Goal: Transaction & Acquisition: Purchase product/service

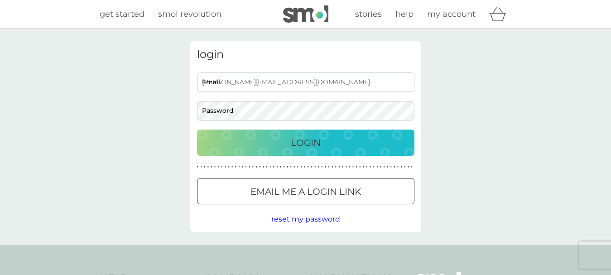
click at [307, 80] on input "patricia@monkeydragons.com" at bounding box center [305, 81] width 217 height 19
type input "mandy4764@gmail.com"
click at [299, 139] on p "Login" at bounding box center [306, 142] width 30 height 14
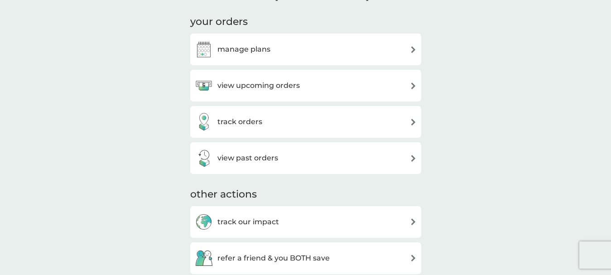
scroll to position [481, 0]
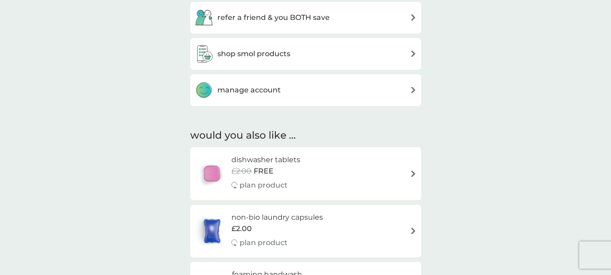
click at [342, 25] on div "refer a friend & you BOTH save" at bounding box center [306, 18] width 222 height 18
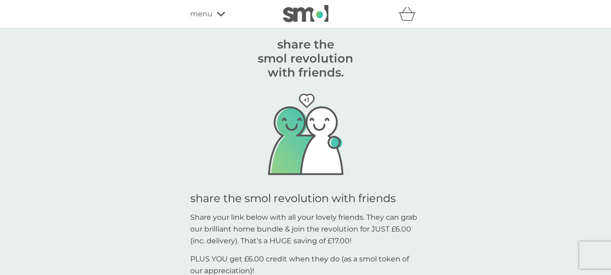
scroll to position [240, 0]
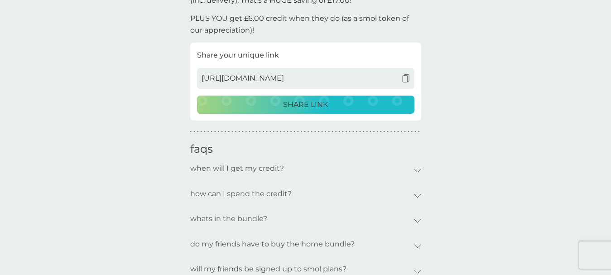
click at [405, 80] on img at bounding box center [406, 78] width 8 height 8
click at [404, 77] on img at bounding box center [406, 78] width 8 height 8
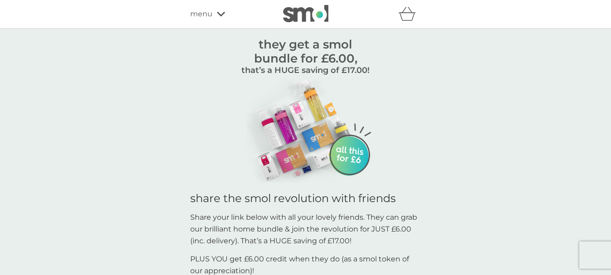
click at [217, 14] on icon at bounding box center [221, 13] width 8 height 5
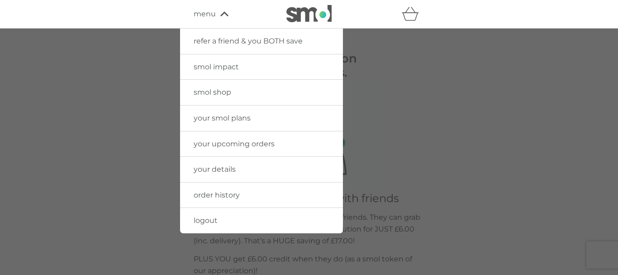
click at [239, 140] on span "your upcoming orders" at bounding box center [234, 143] width 81 height 9
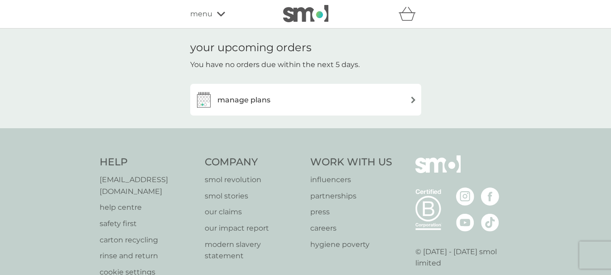
click at [316, 108] on div "manage plans" at bounding box center [306, 100] width 222 height 18
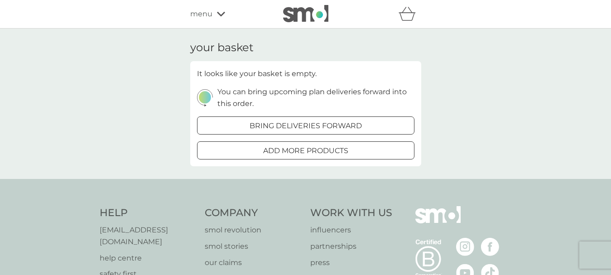
click at [207, 15] on span "menu" at bounding box center [201, 14] width 22 height 12
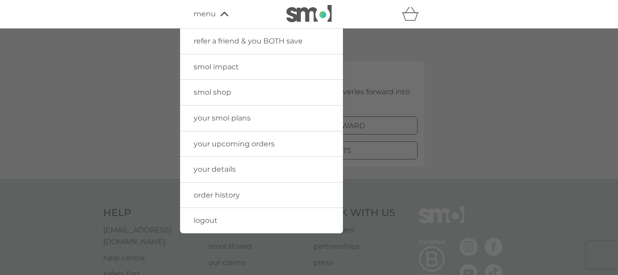
click at [208, 220] on span "logout" at bounding box center [206, 220] width 24 height 9
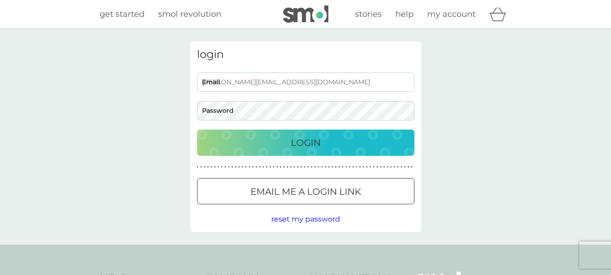
click at [302, 85] on input "patricia@monkeydragons.com" at bounding box center [305, 81] width 217 height 19
type input "bailie@monkeydragons.com"
click at [306, 141] on p "Login" at bounding box center [306, 142] width 30 height 14
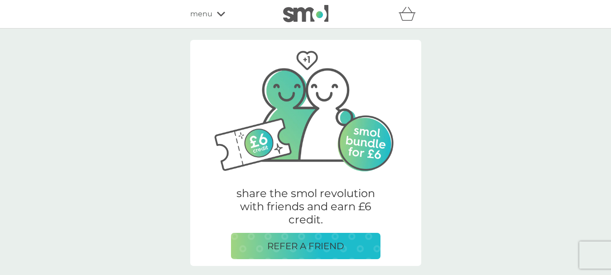
scroll to position [240, 0]
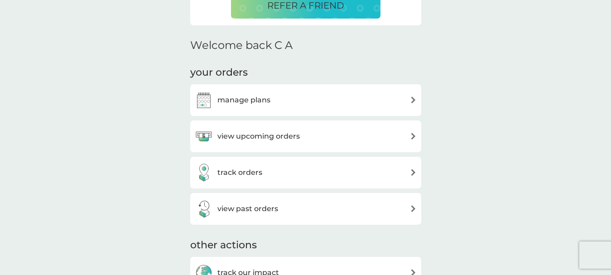
click at [408, 131] on div "view upcoming orders" at bounding box center [306, 136] width 222 height 18
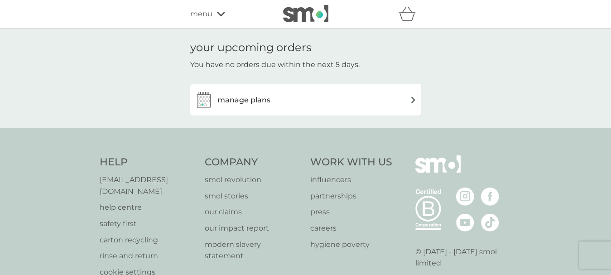
click at [406, 104] on div "manage plans" at bounding box center [306, 100] width 222 height 18
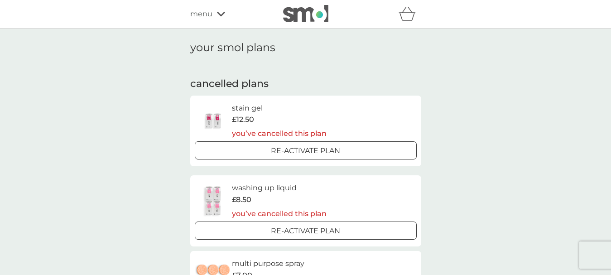
click at [214, 8] on div "menu" at bounding box center [228, 14] width 77 height 12
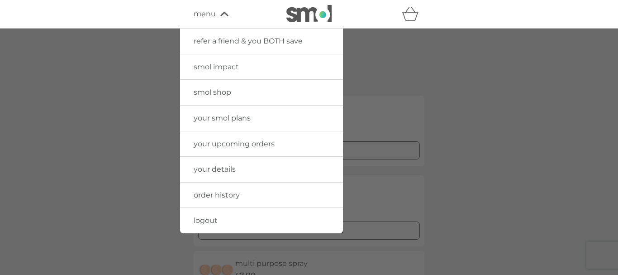
click at [219, 214] on link "logout" at bounding box center [261, 220] width 163 height 25
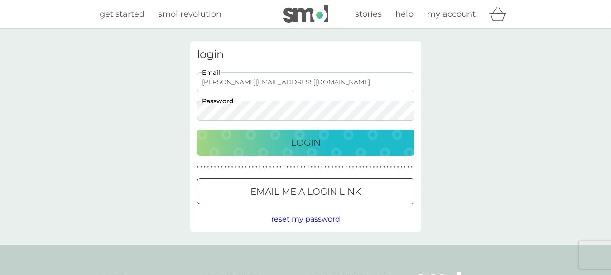
click at [335, 77] on input "bailie@monkeydragons.com" at bounding box center [305, 81] width 217 height 19
type input "bailie@monkeydragons.com"
click at [306, 145] on p "Login" at bounding box center [306, 142] width 30 height 14
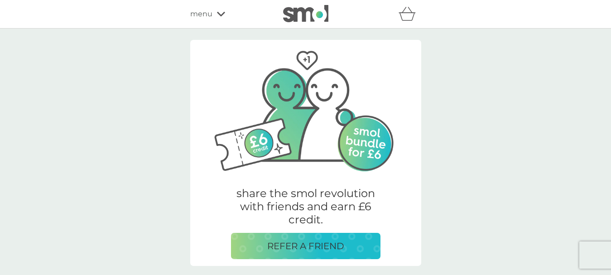
click at [220, 13] on icon at bounding box center [221, 13] width 8 height 5
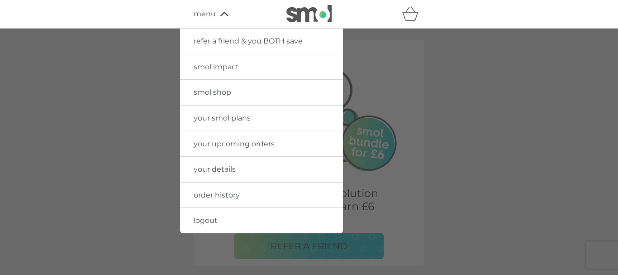
click at [215, 220] on span "logout" at bounding box center [206, 220] width 24 height 9
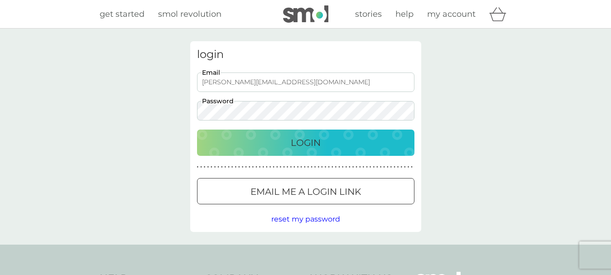
click at [295, 80] on input "bailie@monkeydragons.com" at bounding box center [305, 81] width 217 height 19
type input "patricia@monkeydragons.com"
click at [304, 144] on p "Login" at bounding box center [306, 142] width 30 height 14
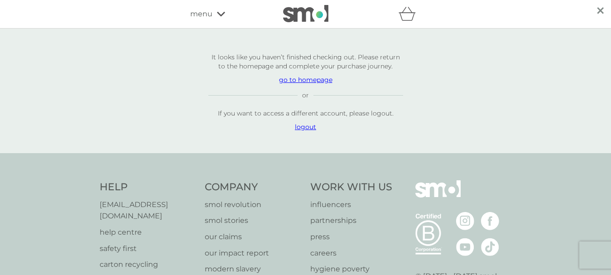
click at [304, 79] on p "go to homepage" at bounding box center [305, 79] width 195 height 9
click at [296, 80] on p "go to homepage" at bounding box center [305, 79] width 195 height 9
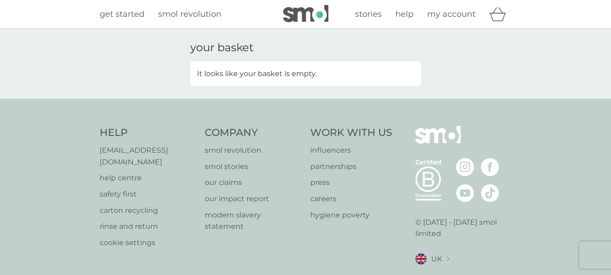
click at [498, 19] on icon "basket" at bounding box center [497, 14] width 17 height 14
click at [448, 15] on span "my account" at bounding box center [451, 14] width 48 height 10
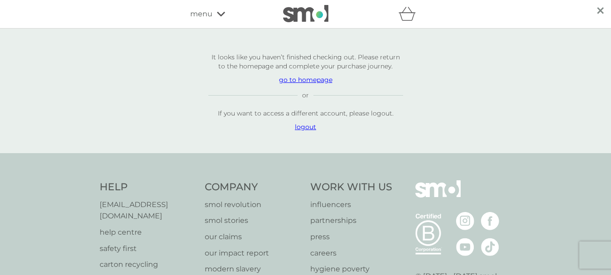
click at [209, 13] on span "menu" at bounding box center [201, 14] width 22 height 12
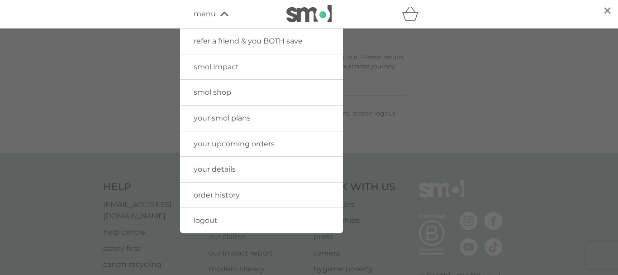
click at [214, 199] on link "order history" at bounding box center [261, 194] width 163 height 25
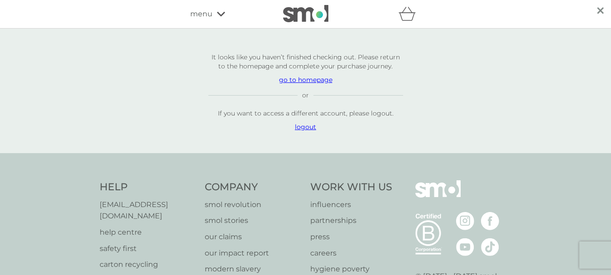
click at [219, 15] on icon at bounding box center [221, 14] width 8 height 5
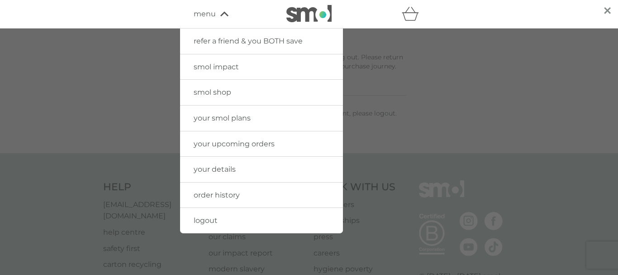
click at [222, 149] on link "your upcoming orders" at bounding box center [261, 143] width 163 height 25
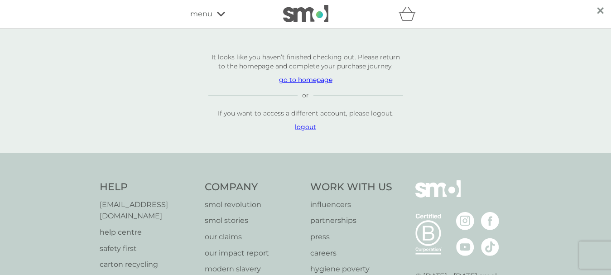
click at [298, 79] on p "go to homepage" at bounding box center [305, 79] width 195 height 9
click at [220, 16] on icon at bounding box center [221, 13] width 8 height 5
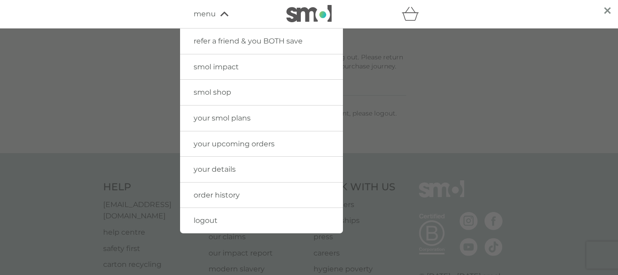
click at [220, 196] on span "order history" at bounding box center [217, 195] width 46 height 9
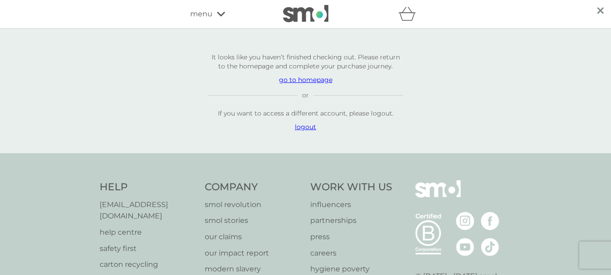
click at [218, 11] on icon at bounding box center [221, 13] width 8 height 5
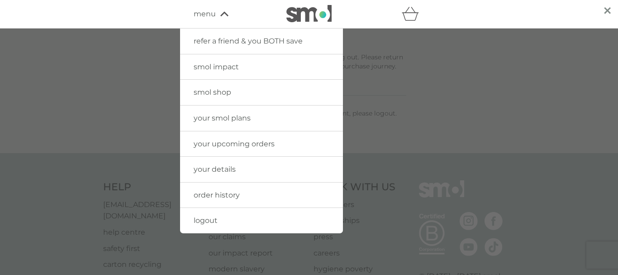
click at [219, 176] on link "your details" at bounding box center [261, 169] width 163 height 25
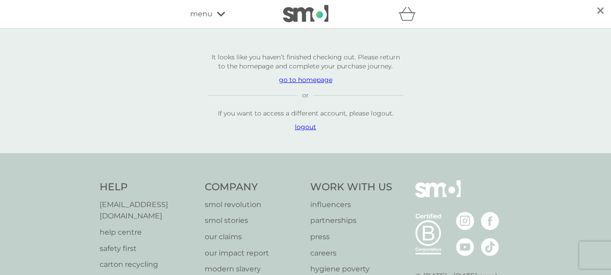
click at [220, 14] on icon at bounding box center [221, 13] width 8 height 5
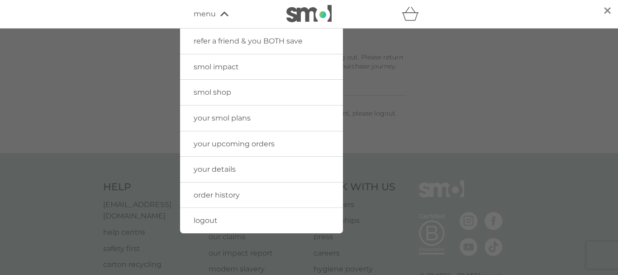
click at [232, 117] on span "your smol plans" at bounding box center [222, 118] width 57 height 9
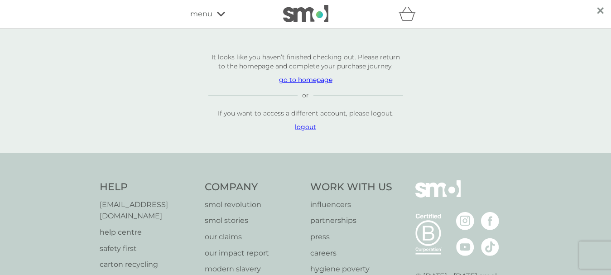
click at [319, 79] on p "go to homepage" at bounding box center [305, 79] width 195 height 9
click at [310, 128] on p "logout" at bounding box center [305, 126] width 195 height 9
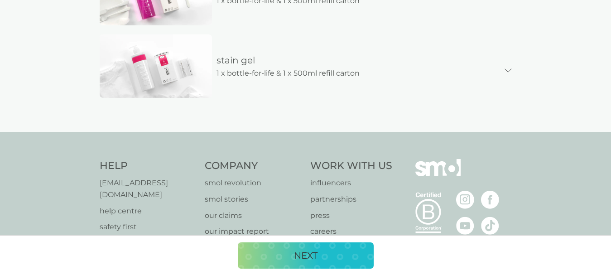
scroll to position [619, 0]
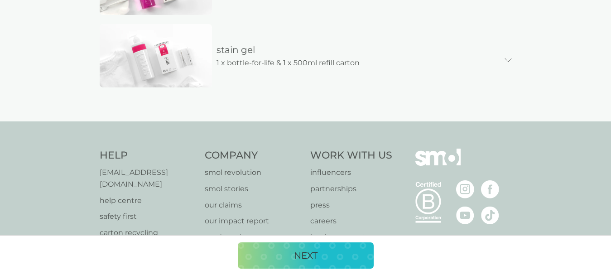
click at [306, 263] on button "NEXT" at bounding box center [306, 255] width 136 height 26
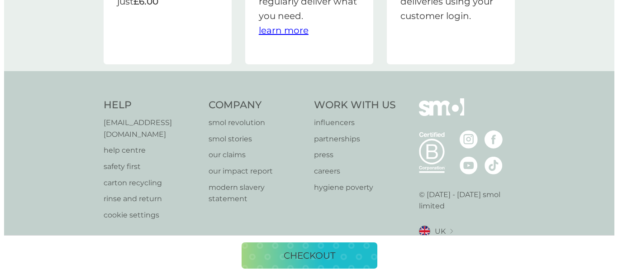
scroll to position [0, 0]
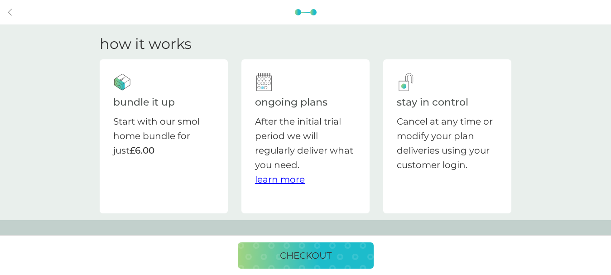
click at [300, 254] on p "checkout" at bounding box center [306, 255] width 52 height 14
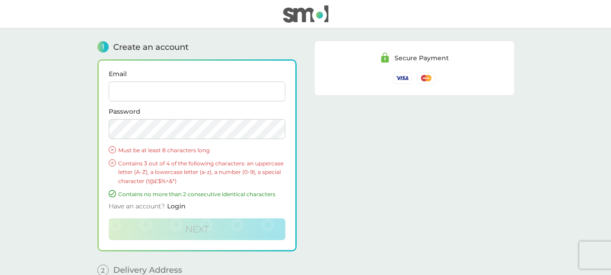
type input "[PERSON_NAME][EMAIL_ADDRESS][DOMAIN_NAME]"
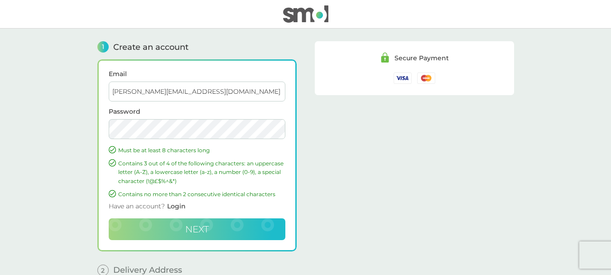
click at [198, 232] on span "Next" at bounding box center [197, 229] width 24 height 11
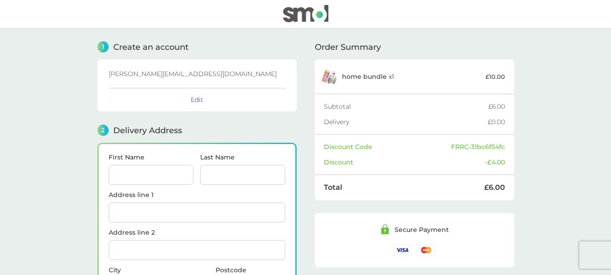
click at [122, 171] on input "First Name" at bounding box center [151, 175] width 85 height 20
type input "Bailie"
click at [225, 176] on input "Last Name" at bounding box center [242, 175] width 85 height 20
type input "Scott-Murphy"
click at [167, 216] on input "Address line 1" at bounding box center [197, 212] width 177 height 20
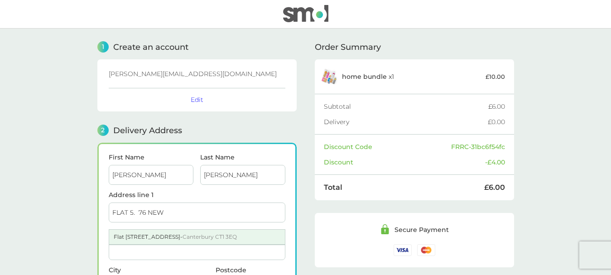
click at [159, 236] on div "Flat 5 76 New Dover Road - Canterbury CT1 3EQ" at bounding box center [197, 237] width 176 height 14
type input "Flat 5, 76 New Dover Road"
type input "Canterbury"
type input "CT1 3EQ"
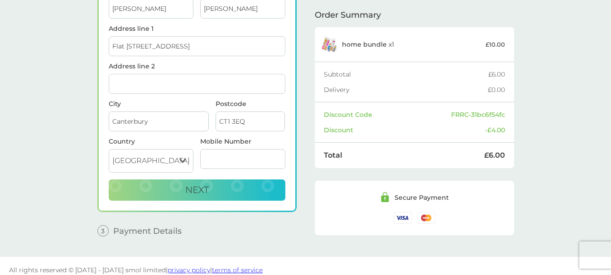
scroll to position [174, 0]
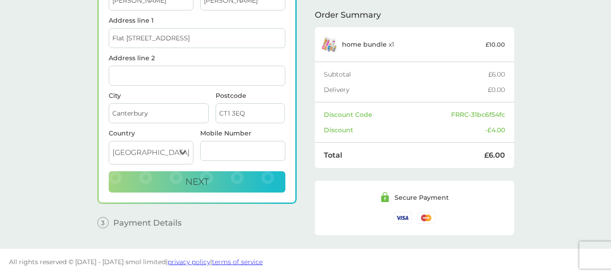
click at [224, 149] on input "Mobile Number" at bounding box center [242, 151] width 85 height 20
type input "07707720813"
click at [191, 188] on button "Next" at bounding box center [197, 182] width 177 height 22
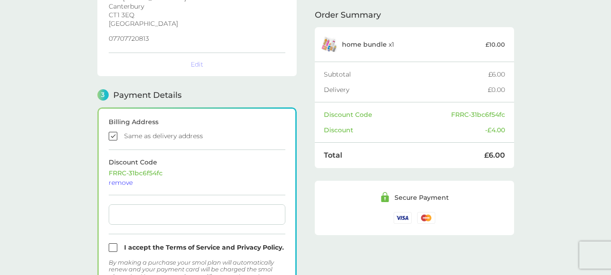
scroll to position [250, 0]
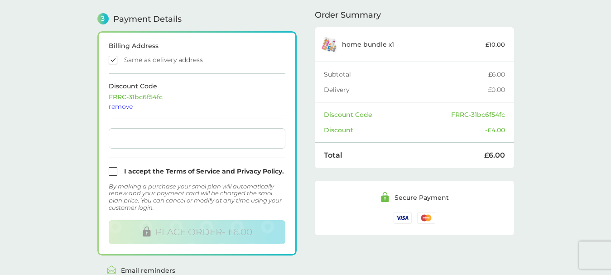
click at [112, 62] on input "checkbox" at bounding box center [197, 60] width 177 height 9
checkbox input "false"
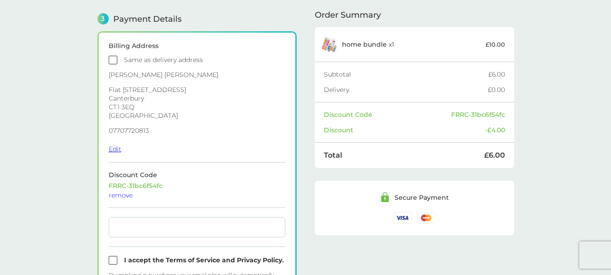
click at [116, 150] on button "Edit" at bounding box center [115, 149] width 13 height 8
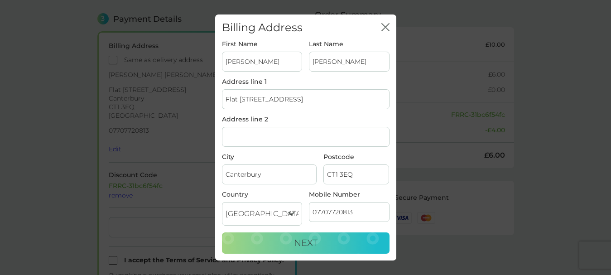
click at [256, 63] on input "Bailie" at bounding box center [262, 62] width 81 height 20
type input "B"
type input "C A"
click at [364, 65] on input "Scott-Murphy" at bounding box center [349, 62] width 81 height 20
type input "S"
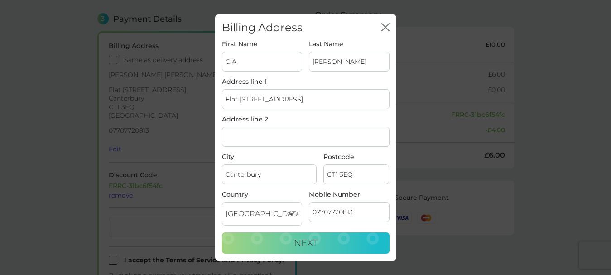
type input "SCOTT"
click at [313, 103] on input "Flat 5, 76 New Dover Road" at bounding box center [306, 99] width 168 height 20
type input "F"
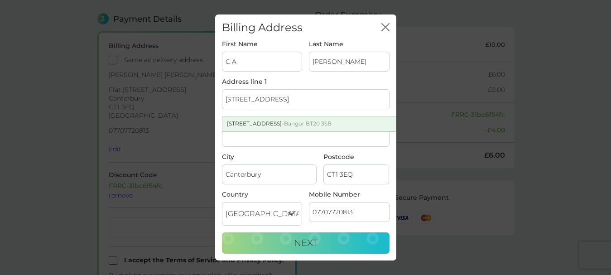
click at [311, 125] on span "Bangor BT20 3SB" at bounding box center [308, 123] width 48 height 7
type input "26 Bryansburn Road"
type input "Bangor"
type input "BT20 3SB"
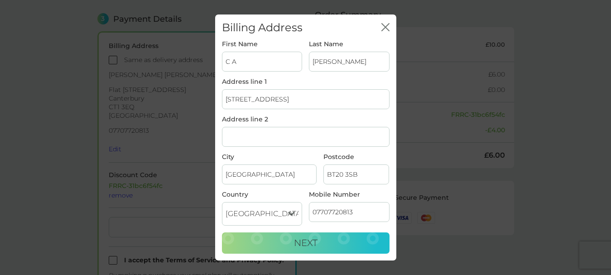
click at [353, 214] on input "07707720813" at bounding box center [349, 212] width 81 height 20
type input "07713072336"
click at [319, 240] on button "Next" at bounding box center [306, 243] width 168 height 22
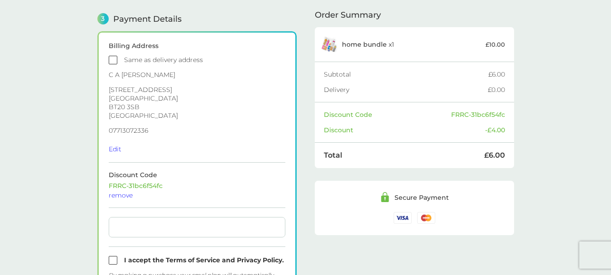
click at [114, 259] on input "checkbox" at bounding box center [197, 260] width 177 height 9
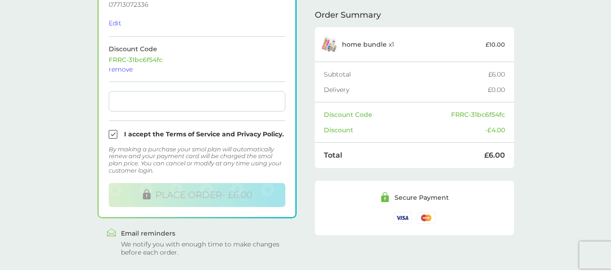
scroll to position [397, 0]
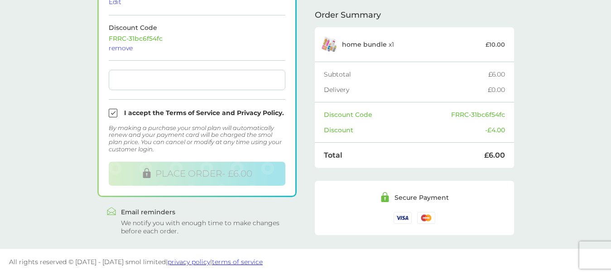
click at [111, 115] on input "checkbox" at bounding box center [197, 113] width 177 height 9
click at [113, 112] on input "checkbox" at bounding box center [197, 113] width 177 height 9
checkbox input "true"
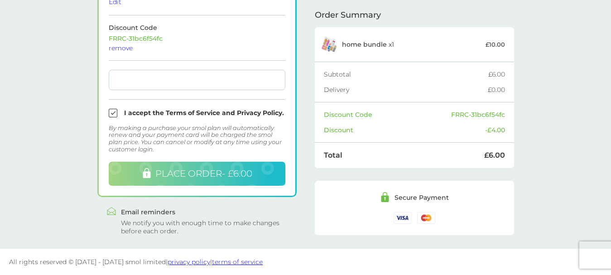
click at [185, 177] on span "PLACE ORDER - £6.00" at bounding box center [203, 173] width 97 height 11
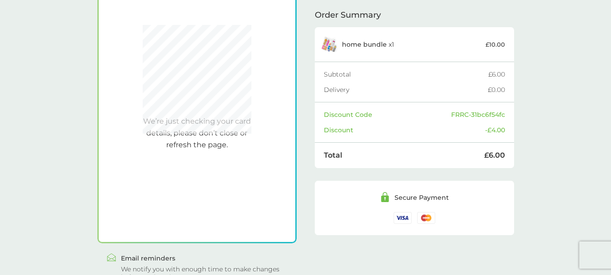
scroll to position [250, 0]
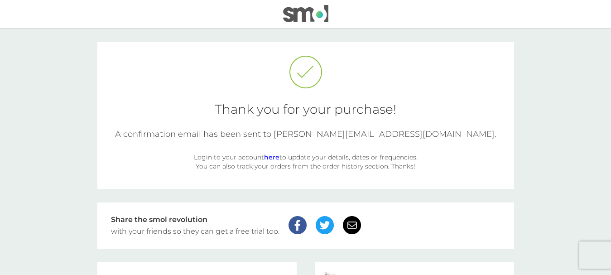
click at [271, 158] on link "here" at bounding box center [271, 157] width 15 height 8
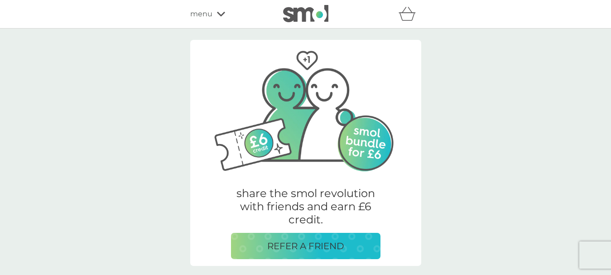
click at [226, 13] on div "menu" at bounding box center [228, 14] width 77 height 12
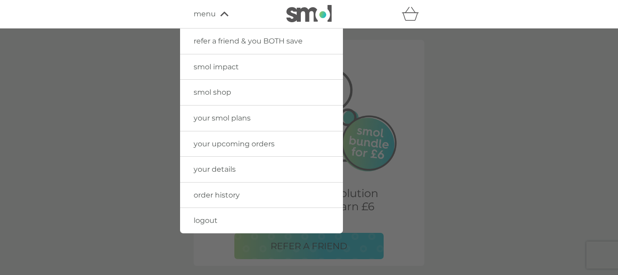
click at [218, 168] on span "your details" at bounding box center [215, 169] width 42 height 9
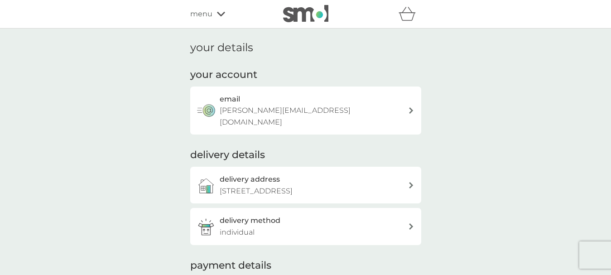
click at [220, 15] on icon at bounding box center [221, 14] width 8 height 5
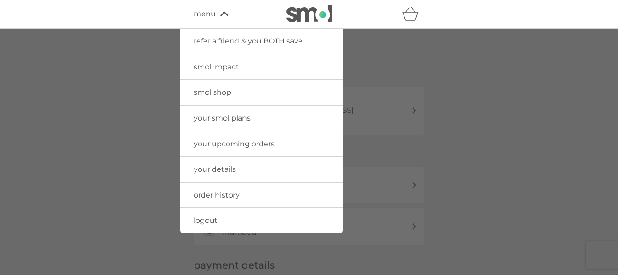
click at [227, 118] on span "your smol plans" at bounding box center [222, 118] width 57 height 9
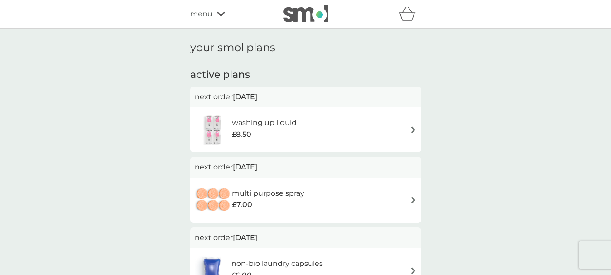
click at [318, 123] on div "washing up liquid £8.50" at bounding box center [306, 130] width 222 height 32
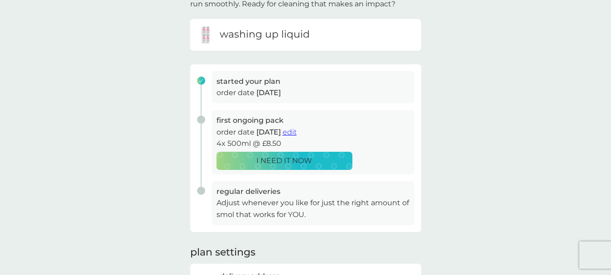
scroll to position [72, 0]
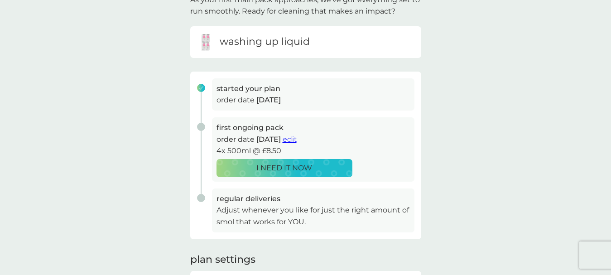
click at [297, 140] on span "edit" at bounding box center [289, 139] width 14 height 9
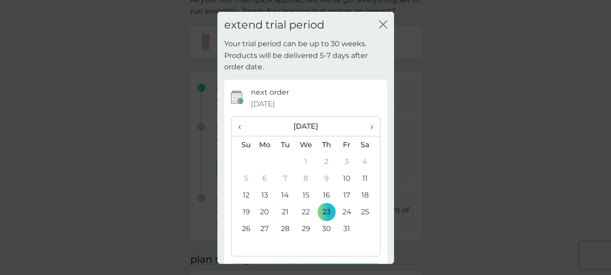
click at [379, 24] on icon "close" at bounding box center [383, 24] width 8 height 8
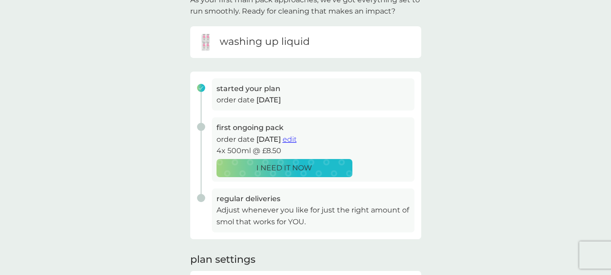
click at [297, 138] on span "edit" at bounding box center [289, 139] width 14 height 9
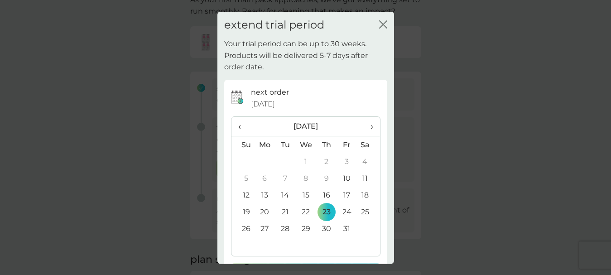
click at [364, 127] on span "›" at bounding box center [368, 126] width 9 height 19
click at [301, 162] on td "3" at bounding box center [305, 161] width 21 height 17
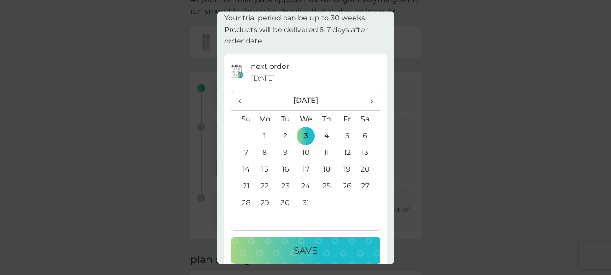
scroll to position [39, 0]
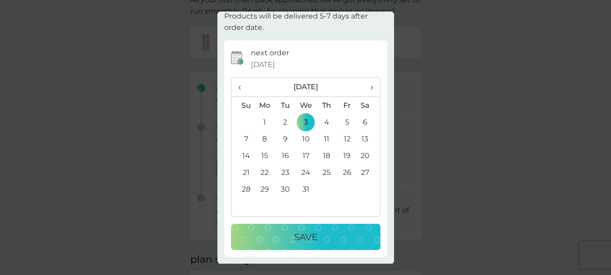
click at [320, 239] on div "Save" at bounding box center [305, 237] width 131 height 14
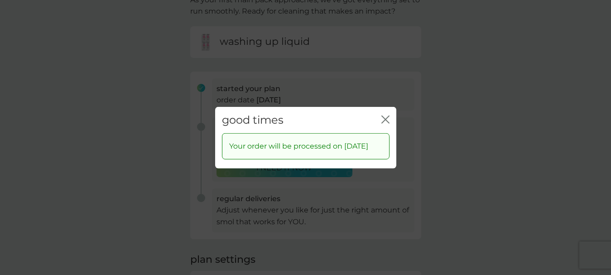
click at [386, 117] on icon "close" at bounding box center [385, 119] width 8 height 8
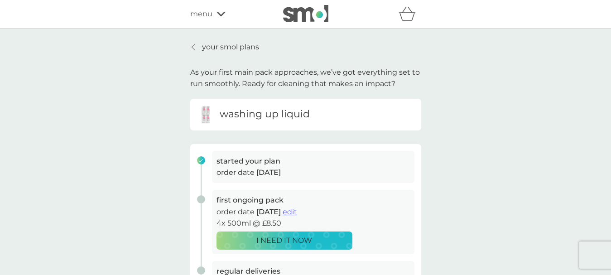
click at [226, 48] on p "your smol plans" at bounding box center [230, 47] width 57 height 12
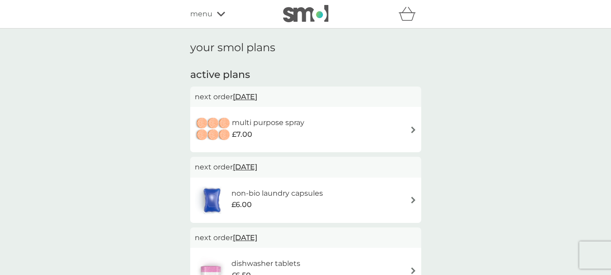
click at [307, 143] on div "multi purpose spray £7.00" at bounding box center [254, 130] width 119 height 32
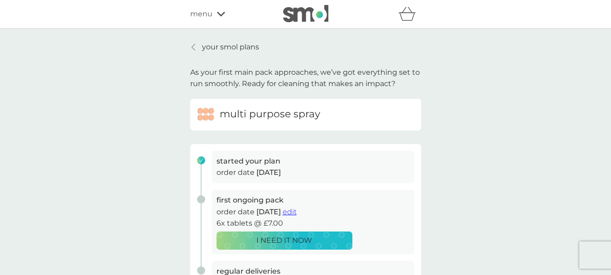
click at [297, 213] on span "edit" at bounding box center [289, 211] width 14 height 9
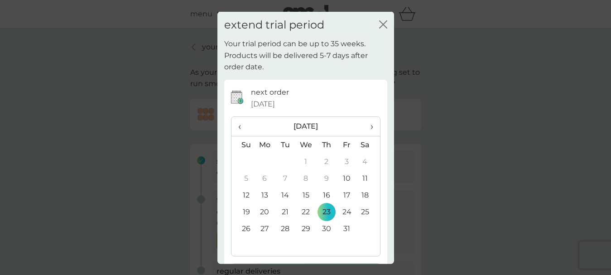
click at [364, 127] on span "›" at bounding box center [368, 126] width 9 height 19
click at [303, 162] on td "3" at bounding box center [305, 161] width 21 height 17
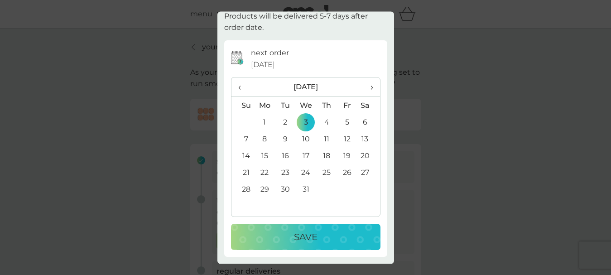
click at [324, 237] on div "Save" at bounding box center [305, 237] width 131 height 14
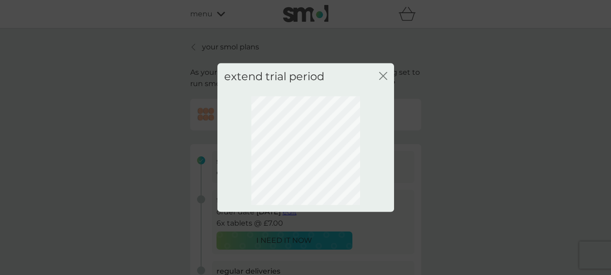
scroll to position [0, 0]
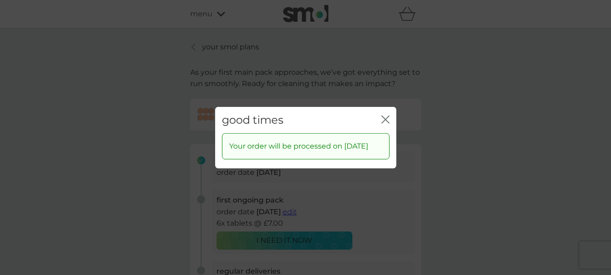
click at [385, 115] on icon "close" at bounding box center [385, 119] width 8 height 8
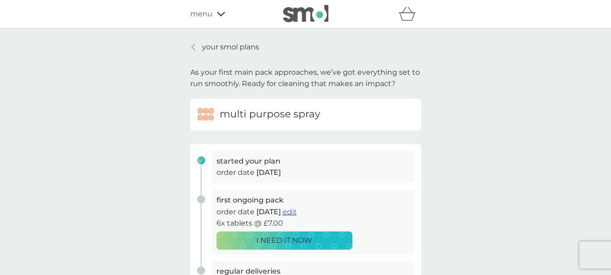
click at [239, 49] on p "your smol plans" at bounding box center [230, 47] width 57 height 12
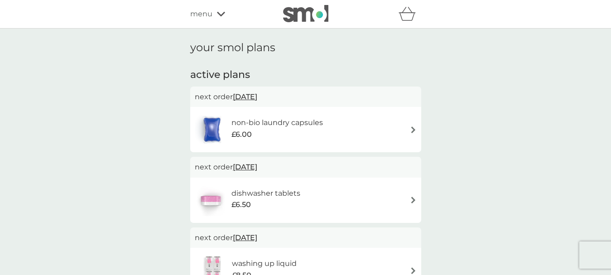
click at [411, 132] on img at bounding box center [413, 129] width 7 height 7
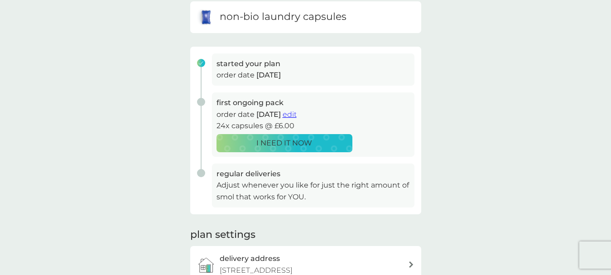
scroll to position [109, 0]
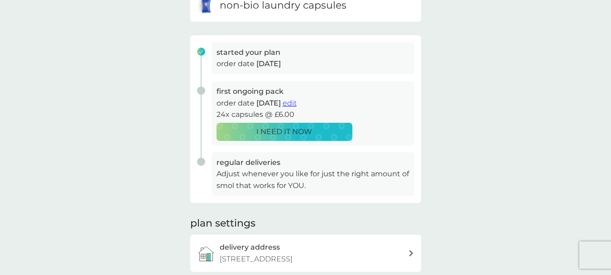
click at [297, 105] on span "edit" at bounding box center [289, 103] width 14 height 9
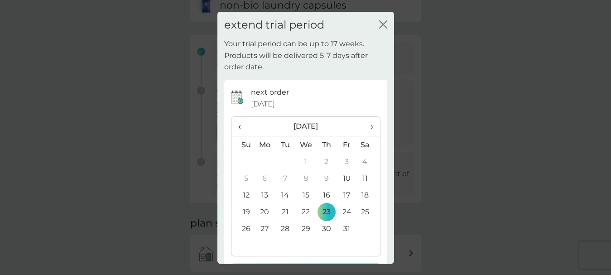
click at [364, 123] on span "›" at bounding box center [368, 126] width 9 height 19
click at [304, 162] on td "3" at bounding box center [305, 161] width 21 height 17
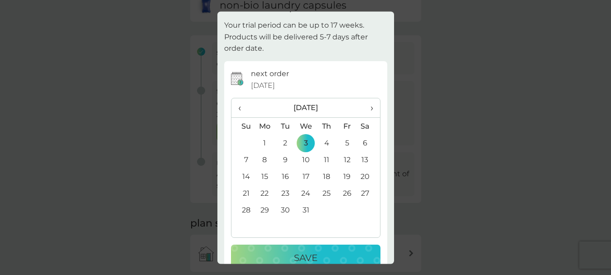
click at [345, 254] on div "Save" at bounding box center [305, 258] width 131 height 14
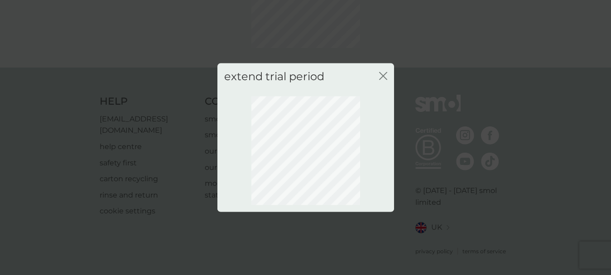
scroll to position [105, 0]
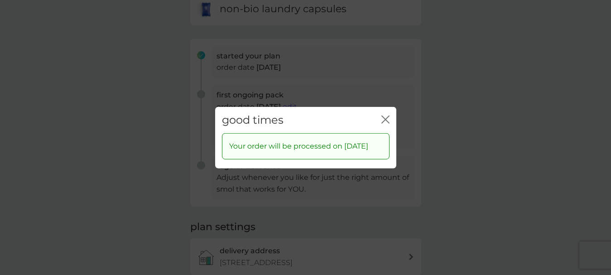
click at [387, 115] on icon "close" at bounding box center [387, 118] width 4 height 7
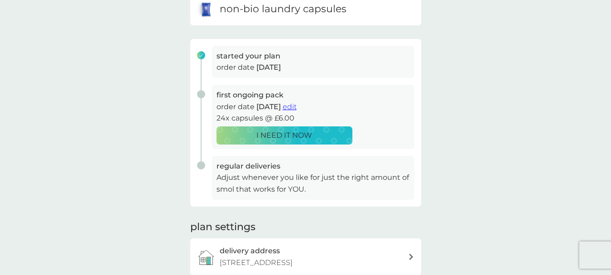
scroll to position [0, 0]
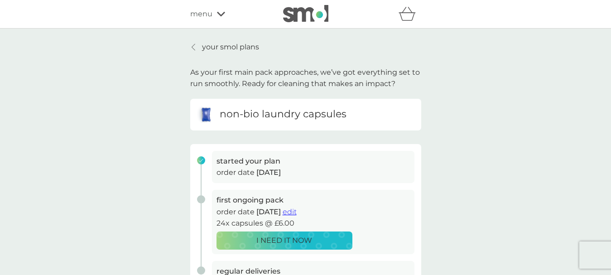
click at [236, 47] on p "your smol plans" at bounding box center [230, 47] width 57 height 12
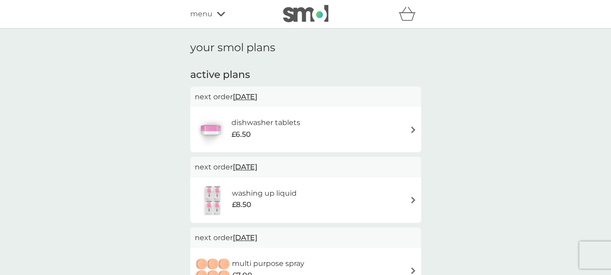
click at [415, 129] on img at bounding box center [413, 129] width 7 height 7
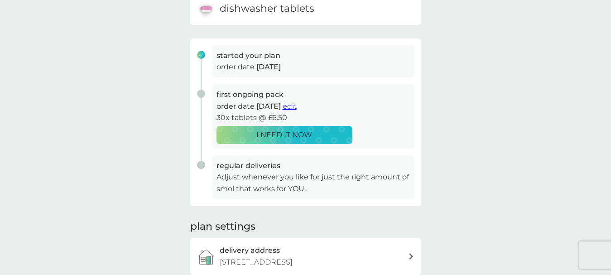
scroll to position [109, 0]
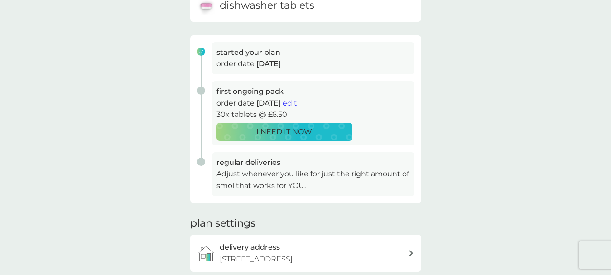
click at [297, 105] on span "edit" at bounding box center [289, 103] width 14 height 9
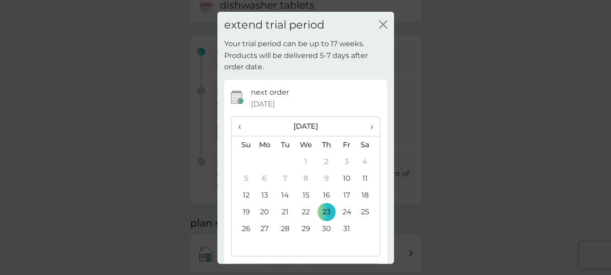
scroll to position [39, 0]
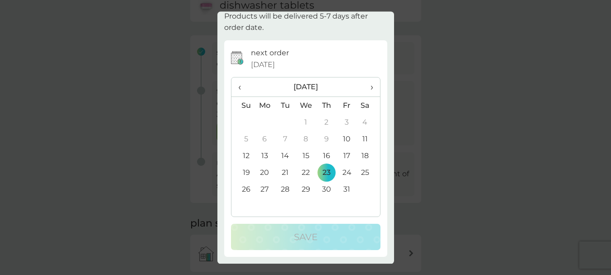
click at [364, 89] on span "›" at bounding box center [368, 87] width 9 height 19
click at [302, 122] on td "3" at bounding box center [305, 122] width 21 height 17
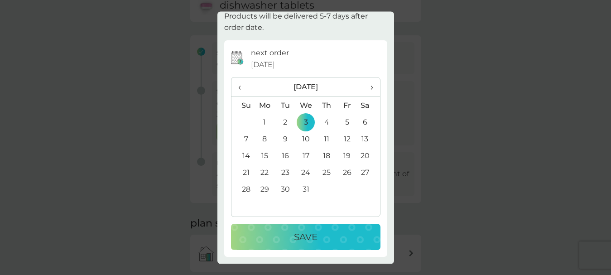
click at [311, 247] on button "Save" at bounding box center [305, 237] width 149 height 26
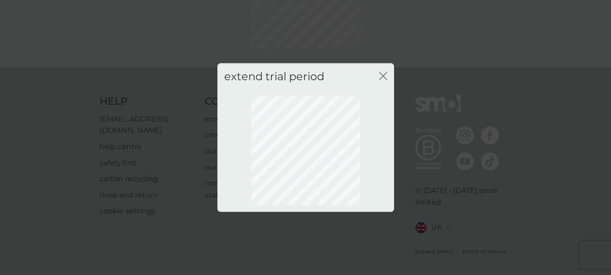
scroll to position [105, 0]
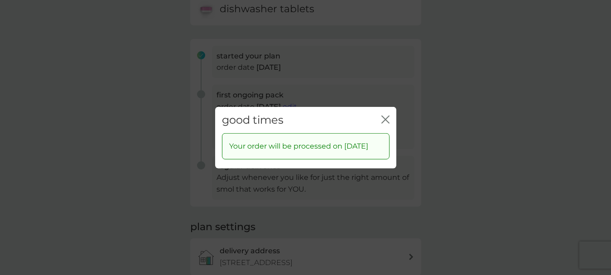
click at [386, 115] on icon "close" at bounding box center [385, 119] width 8 height 8
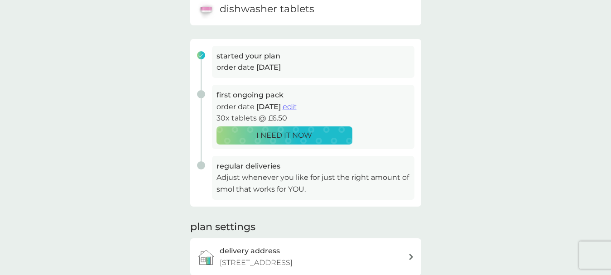
scroll to position [0, 0]
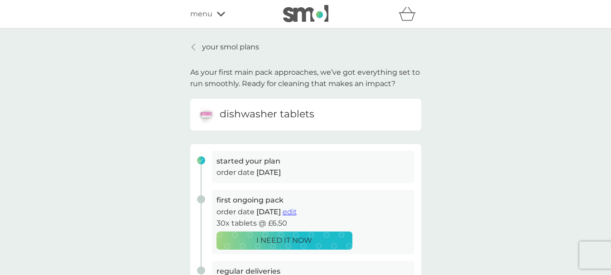
click at [242, 51] on p "your smol plans" at bounding box center [230, 47] width 57 height 12
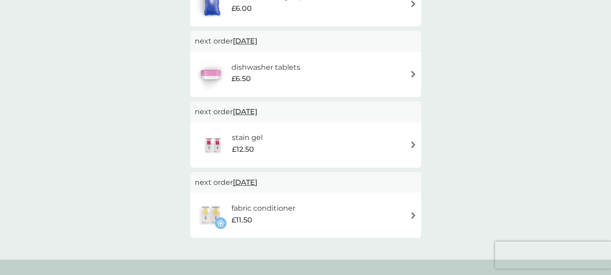
scroll to position [272, 0]
click at [413, 145] on img at bounding box center [413, 144] width 7 height 7
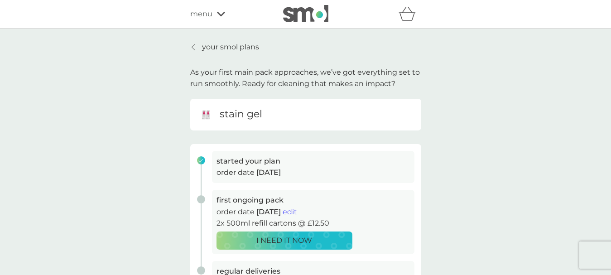
click at [297, 212] on span "edit" at bounding box center [289, 211] width 14 height 9
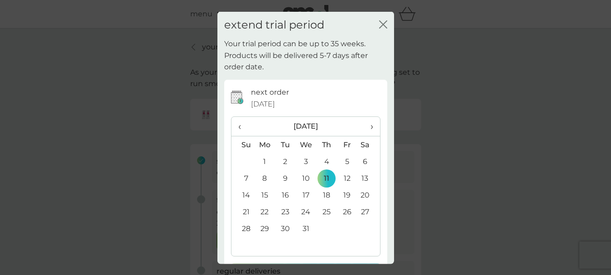
click at [302, 160] on td "3" at bounding box center [305, 161] width 21 height 17
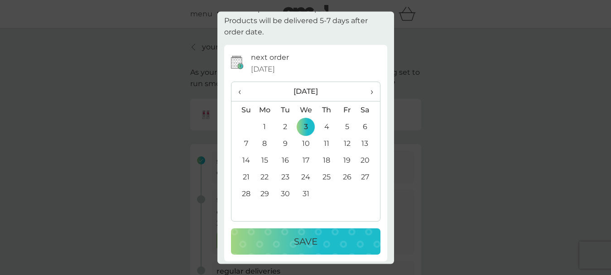
scroll to position [36, 0]
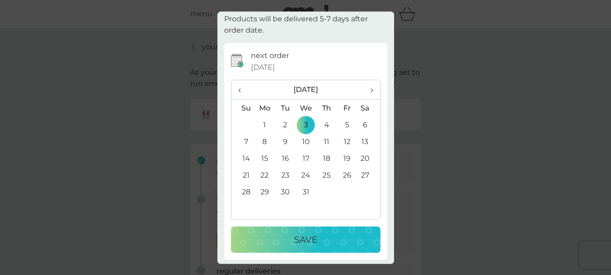
click at [319, 240] on div "Save" at bounding box center [305, 240] width 131 height 14
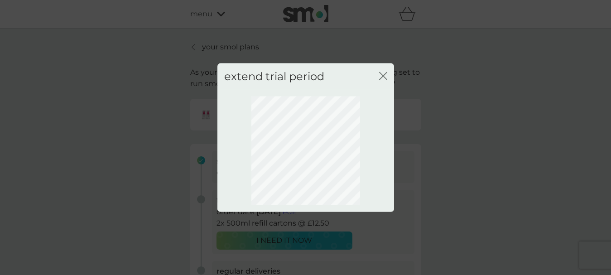
scroll to position [0, 0]
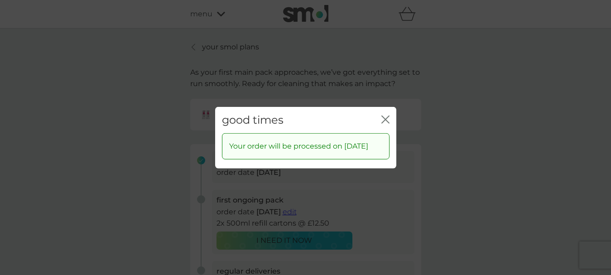
click at [387, 115] on icon "close" at bounding box center [385, 119] width 8 height 8
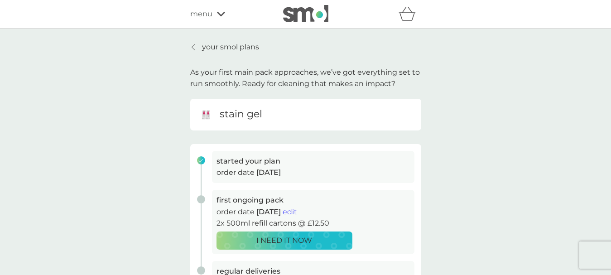
click at [232, 44] on p "your smol plans" at bounding box center [230, 47] width 57 height 12
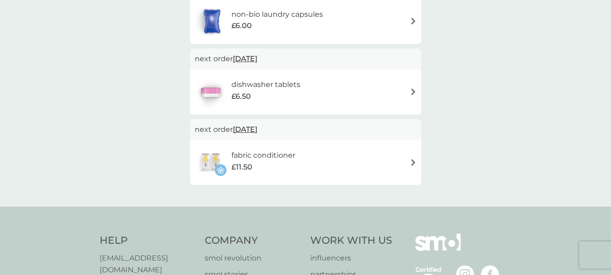
scroll to position [344, 0]
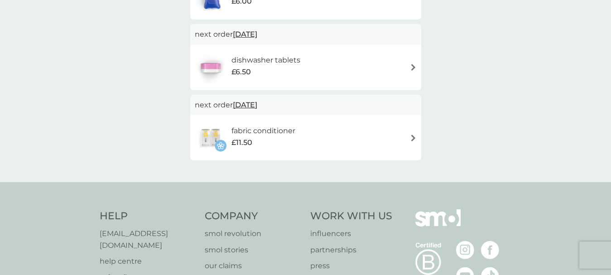
click at [413, 138] on img at bounding box center [413, 137] width 7 height 7
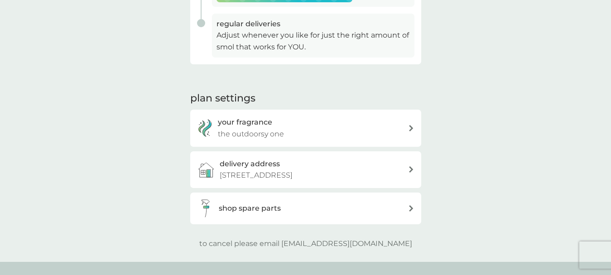
scroll to position [254, 0]
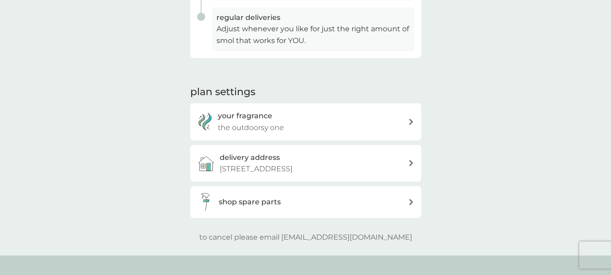
click at [401, 124] on div "your fragrance the outdoorsy one" at bounding box center [313, 121] width 190 height 23
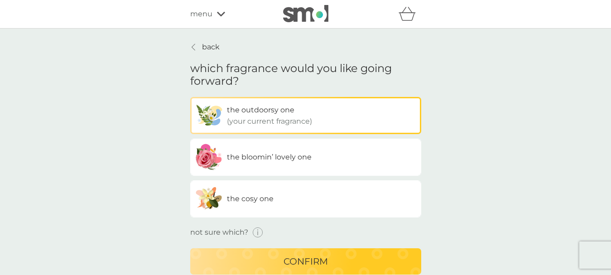
click at [331, 194] on label "the cosy one" at bounding box center [305, 198] width 231 height 37
click at [190, 97] on input "the cosy one" at bounding box center [190, 97] width 0 height 0
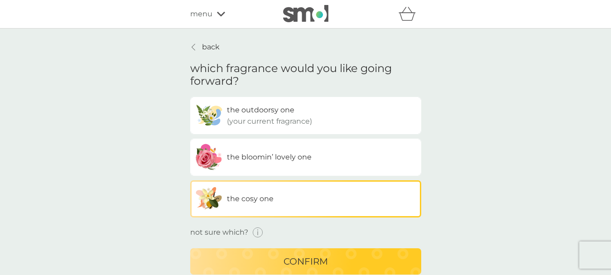
click at [258, 234] on icon "button" at bounding box center [258, 232] width 10 height 10
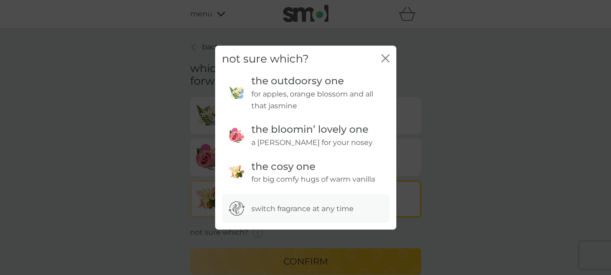
click at [386, 57] on icon "close" at bounding box center [387, 57] width 4 height 7
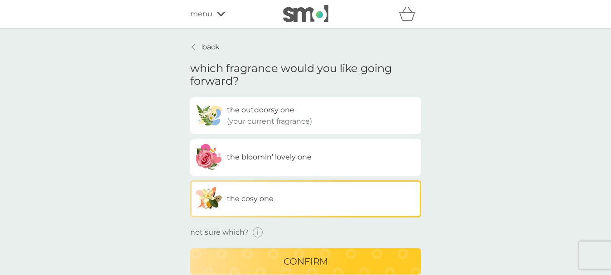
click at [361, 107] on label "the outdoorsy one (your current fragrance)" at bounding box center [305, 115] width 231 height 37
click at [190, 97] on input "the outdoorsy one (your current fragrance)" at bounding box center [190, 97] width 0 height 0
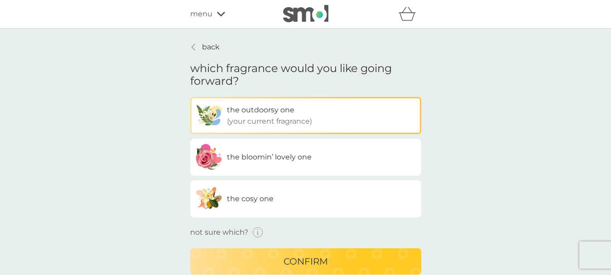
click at [359, 263] on div "confirm" at bounding box center [305, 261] width 213 height 14
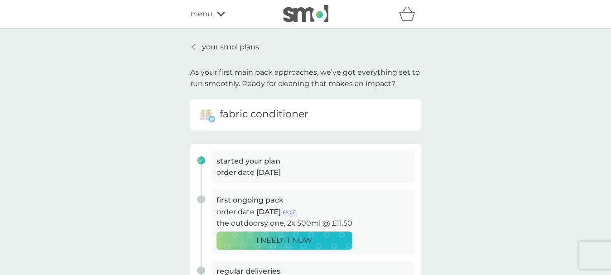
click at [297, 212] on span "edit" at bounding box center [289, 211] width 14 height 9
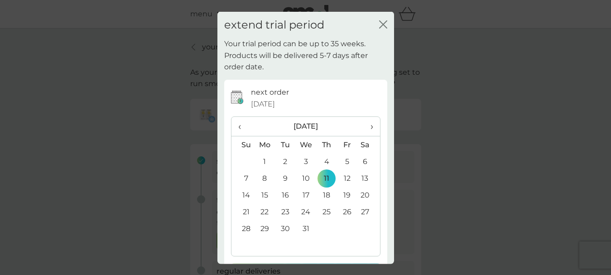
click at [302, 163] on td "3" at bounding box center [305, 161] width 21 height 17
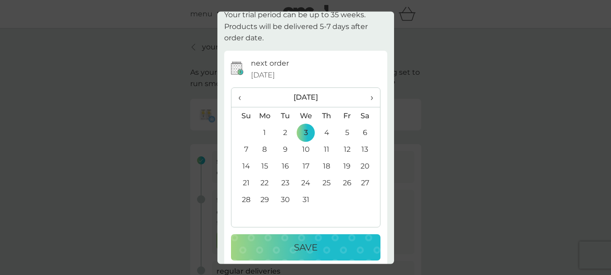
scroll to position [39, 0]
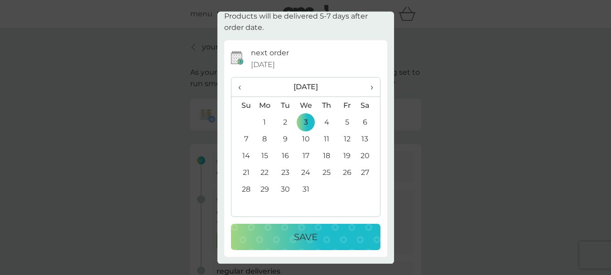
click at [321, 235] on div "Save" at bounding box center [305, 237] width 131 height 14
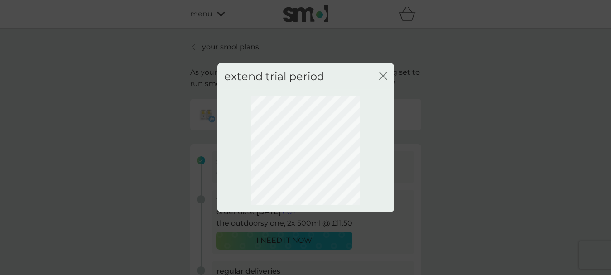
scroll to position [0, 0]
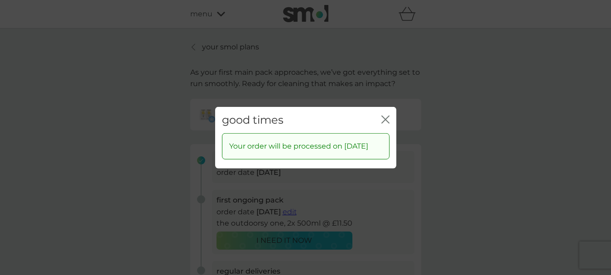
click at [383, 115] on icon "close" at bounding box center [385, 119] width 8 height 8
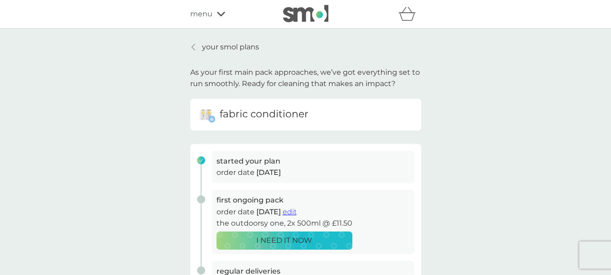
click at [210, 49] on p "your smol plans" at bounding box center [230, 47] width 57 height 12
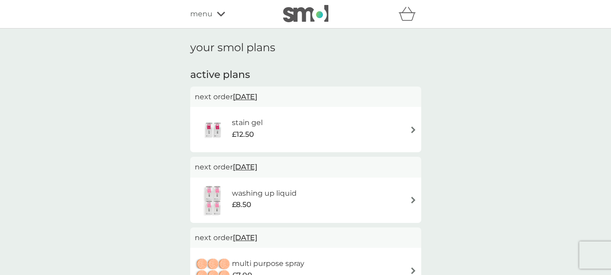
click at [219, 13] on icon at bounding box center [221, 13] width 8 height 5
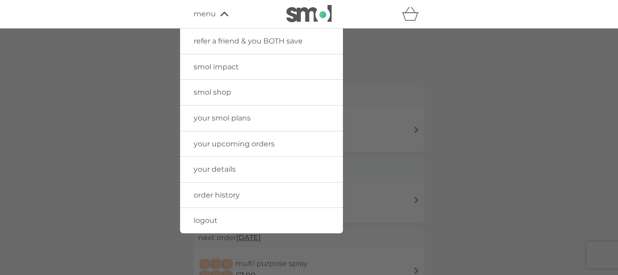
click at [222, 191] on span "order history" at bounding box center [217, 195] width 46 height 9
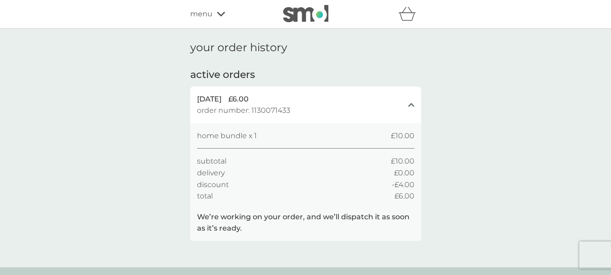
click at [203, 18] on span "menu" at bounding box center [201, 14] width 22 height 12
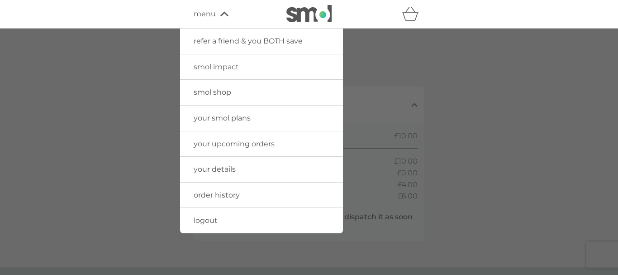
click at [212, 220] on span "logout" at bounding box center [206, 220] width 24 height 9
